Goal: Navigation & Orientation: Go to known website

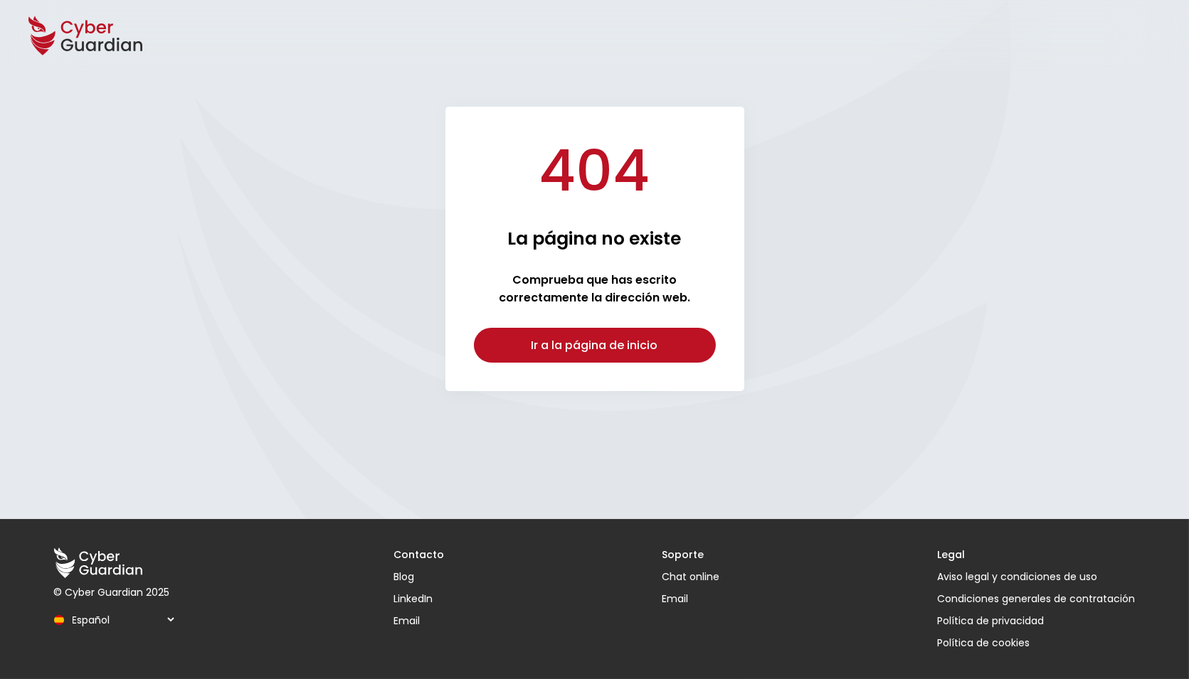
click at [70, 33] on icon at bounding box center [85, 36] width 114 height 50
